Goal: Check status

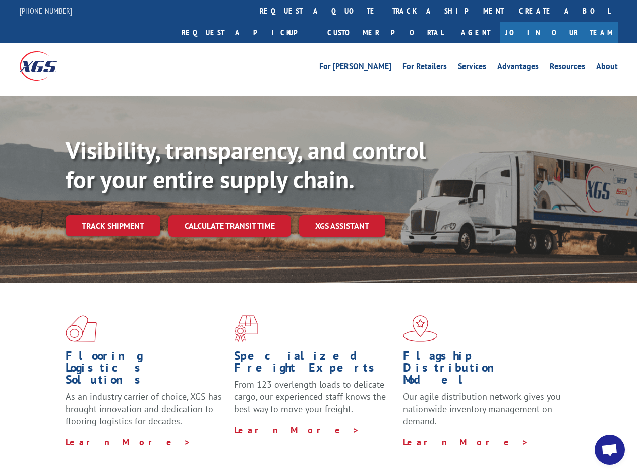
click at [318, 237] on div "Visibility, transparency, and control for your entire supply chain. Track shipm…" at bounding box center [351, 206] width 571 height 141
click at [385, 11] on link "track a shipment" at bounding box center [448, 11] width 127 height 22
click at [0, 0] on div "Track Shipment Enter your information below to track your shipment(s). Select c…" at bounding box center [0, 0] width 0 height 0
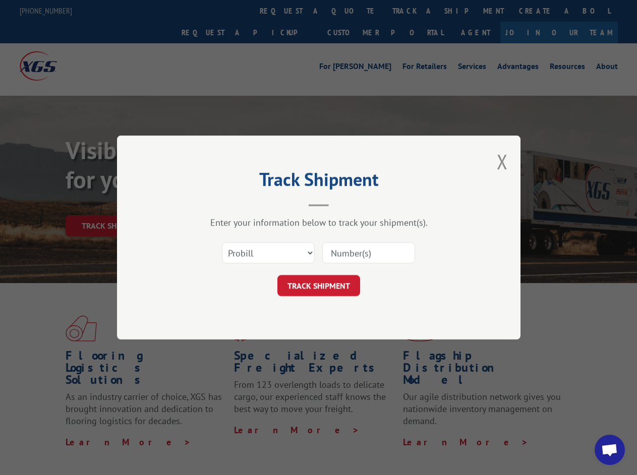
click at [415, 11] on div "Track Shipment Enter your information below to track your shipment(s). Select c…" at bounding box center [318, 237] width 637 height 475
click at [112, 204] on div "Track Shipment Enter your information below to track your shipment(s). Select c…" at bounding box center [318, 237] width 637 height 475
click at [229, 204] on header "Track Shipment" at bounding box center [318, 189] width 302 height 34
click at [342, 204] on header "Track Shipment" at bounding box center [318, 189] width 302 height 34
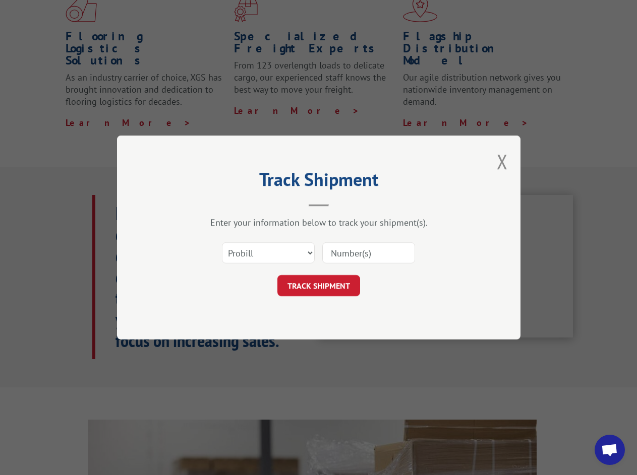
click at [609, 450] on span "Open chat" at bounding box center [609, 451] width 17 height 14
